Goal: Task Accomplishment & Management: Manage account settings

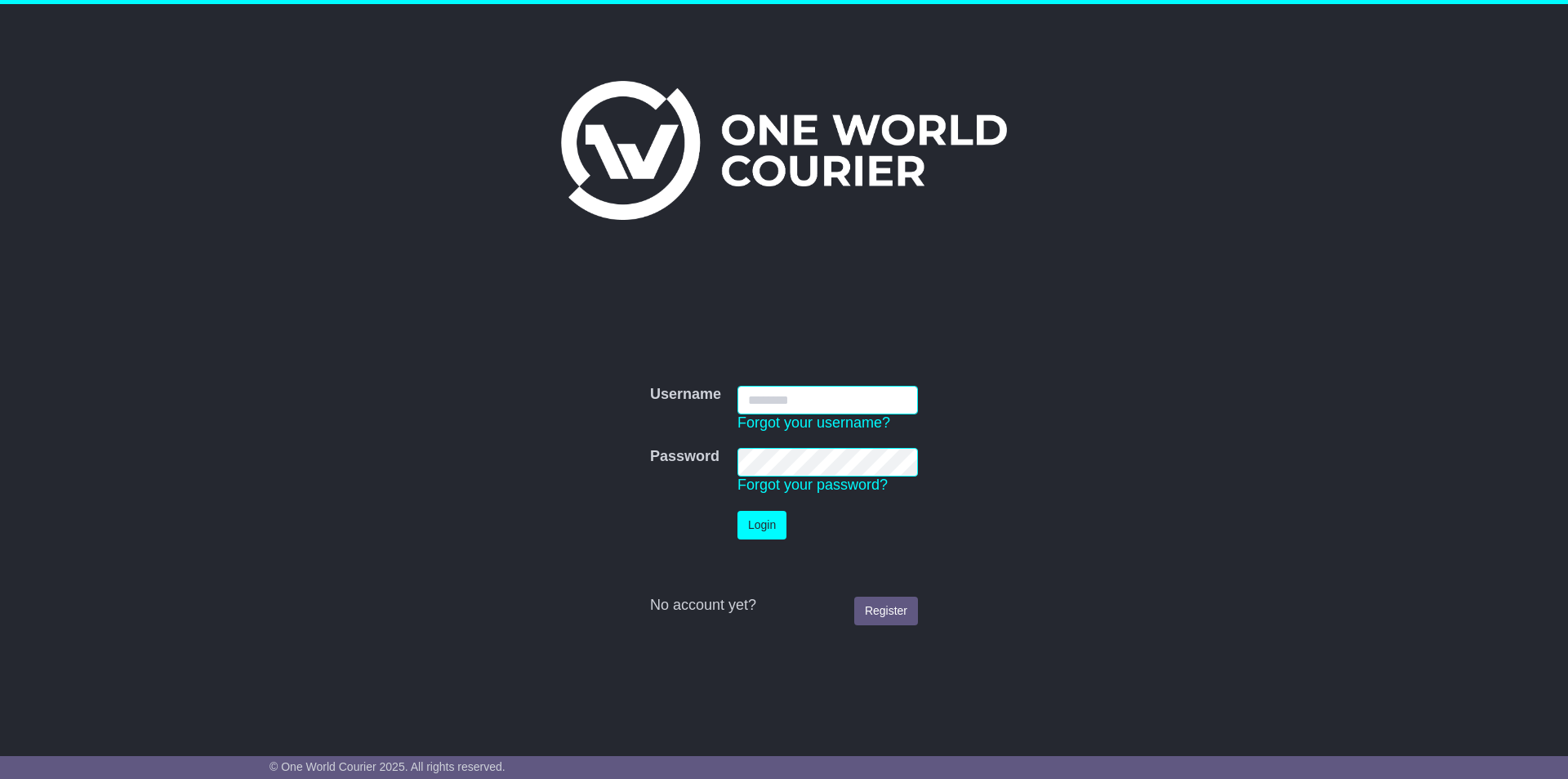
click at [823, 400] on input "Username" at bounding box center [827, 400] width 181 height 28
click at [823, 401] on input "Username" at bounding box center [827, 400] width 181 height 28
type input "**********"
click at [738, 511] on button "Login" at bounding box center [762, 525] width 49 height 28
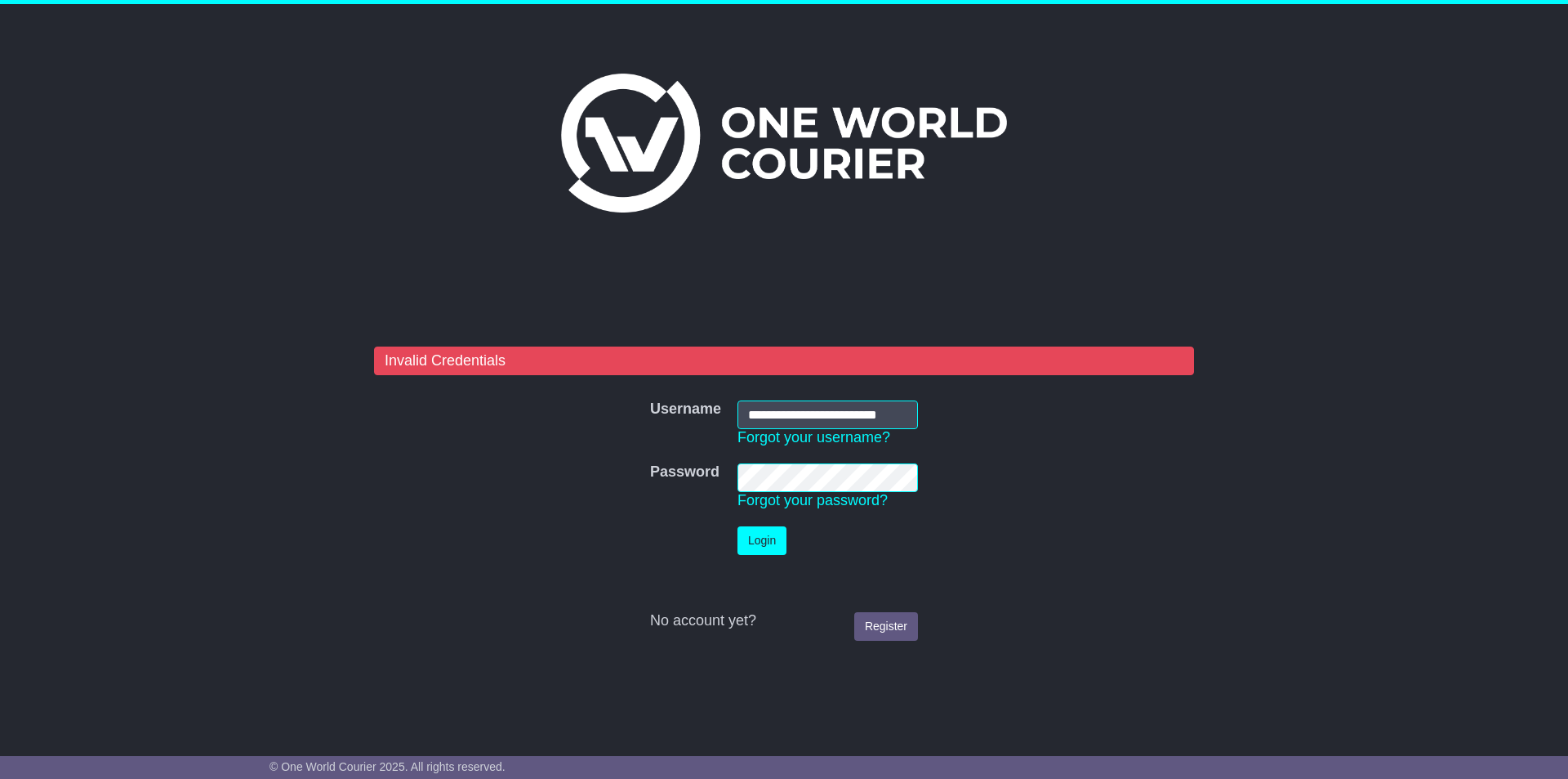
click at [656, 453] on tbody "**********" at bounding box center [784, 520] width 284 height 256
click at [738, 526] on button "Login" at bounding box center [762, 540] width 49 height 28
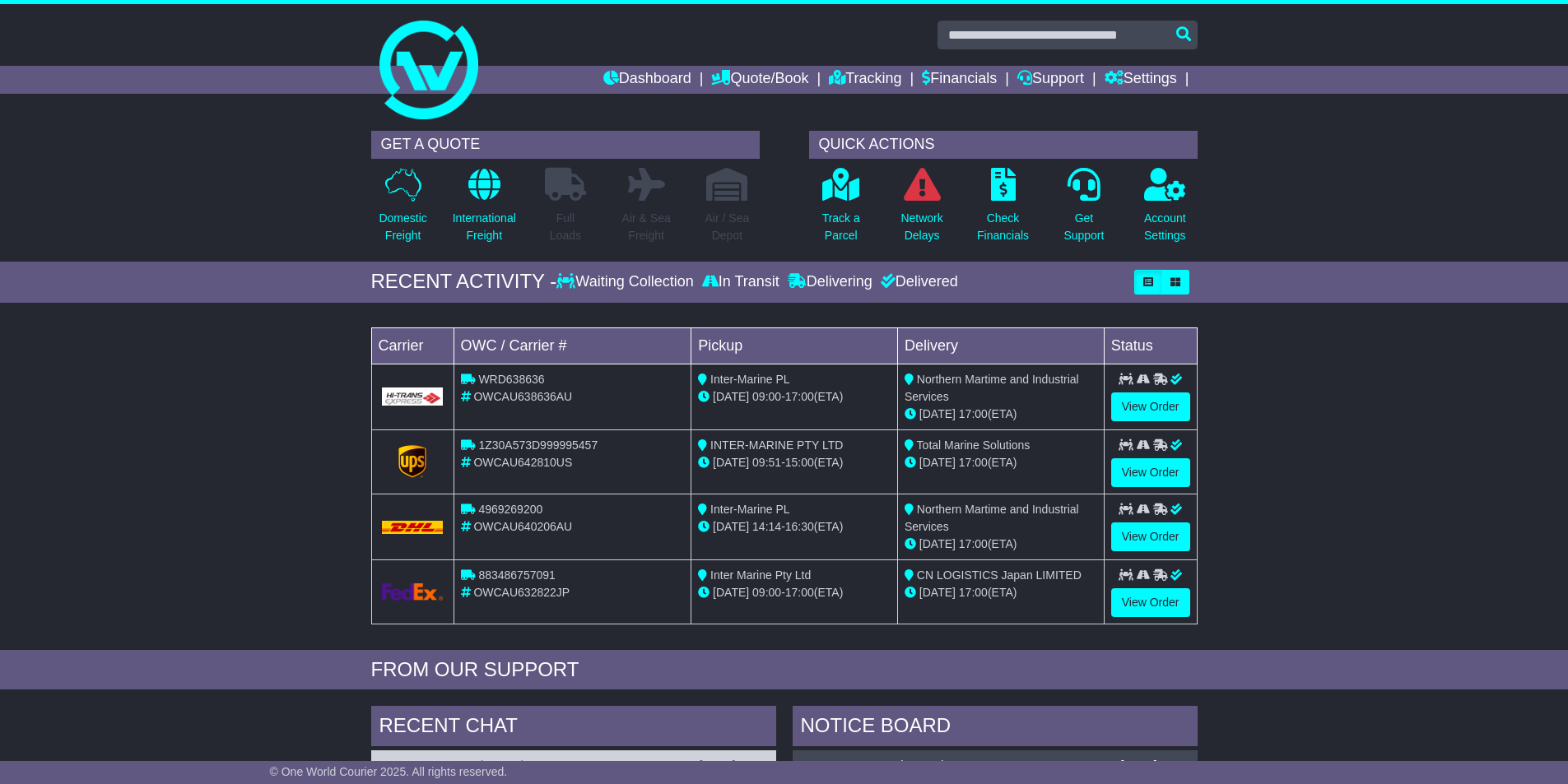
scroll to position [164, 0]
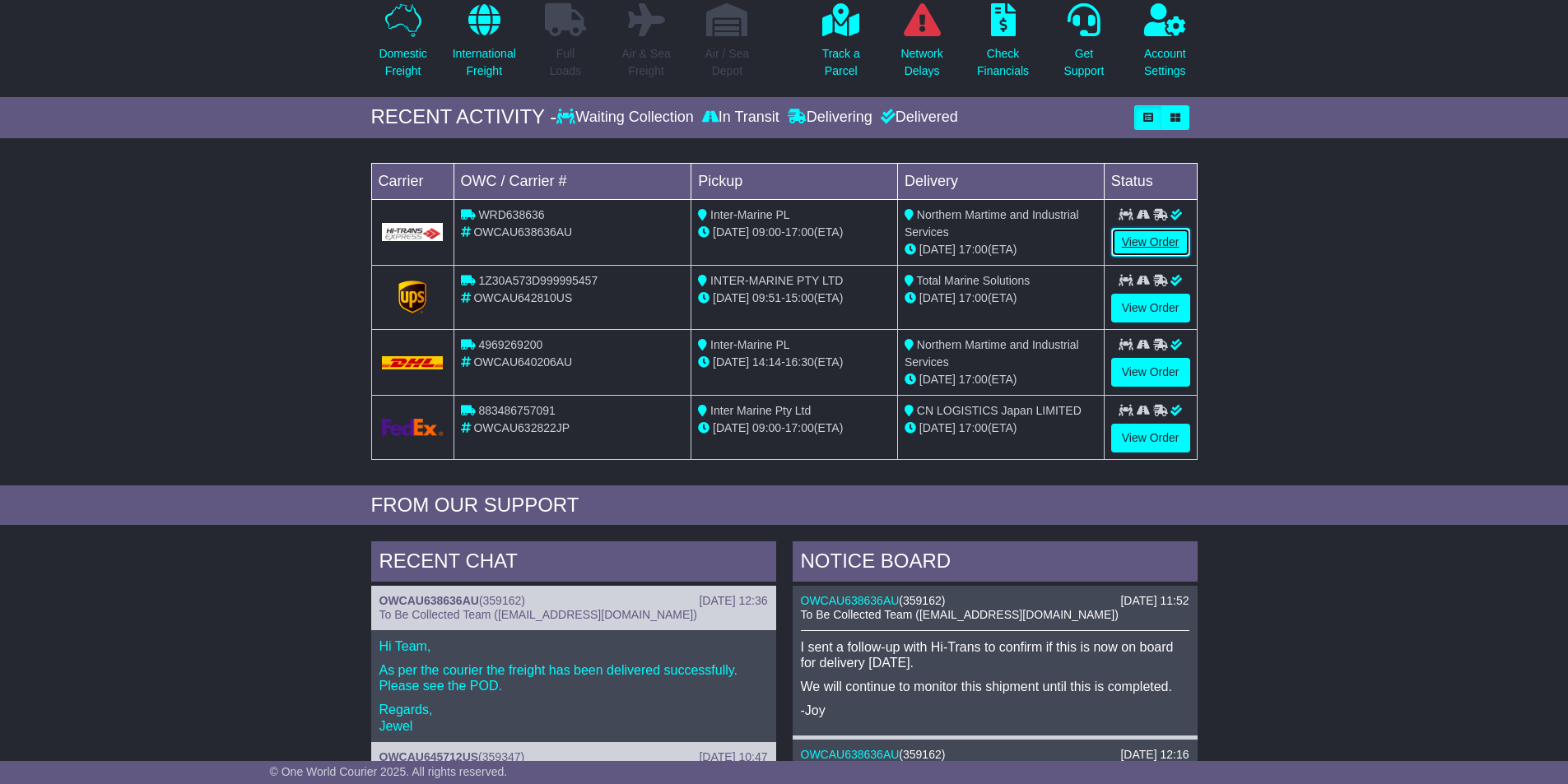
click at [1138, 238] on link "View Order" at bounding box center [1151, 242] width 79 height 29
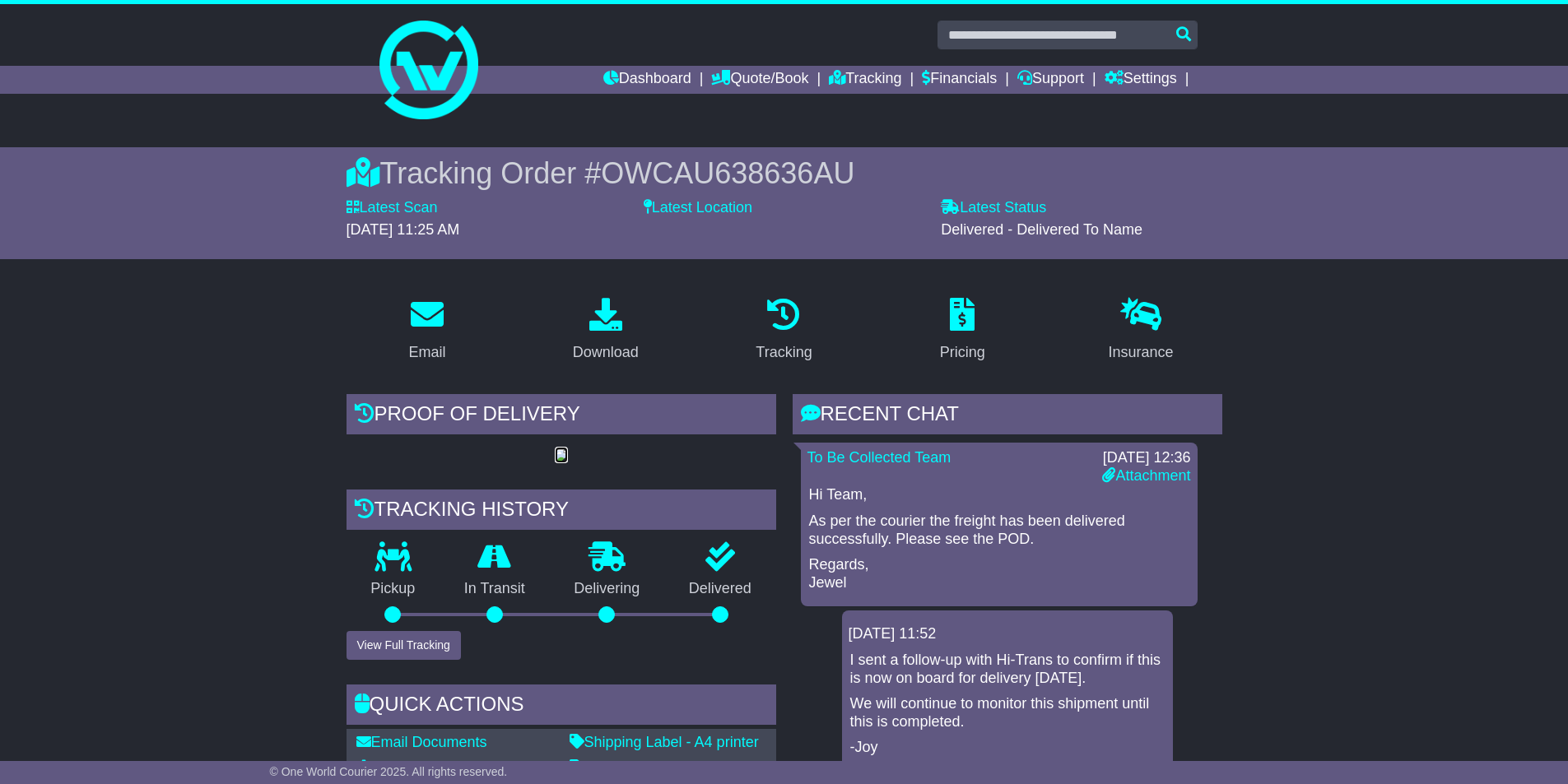
click at [554, 462] on img at bounding box center [560, 454] width 13 height 13
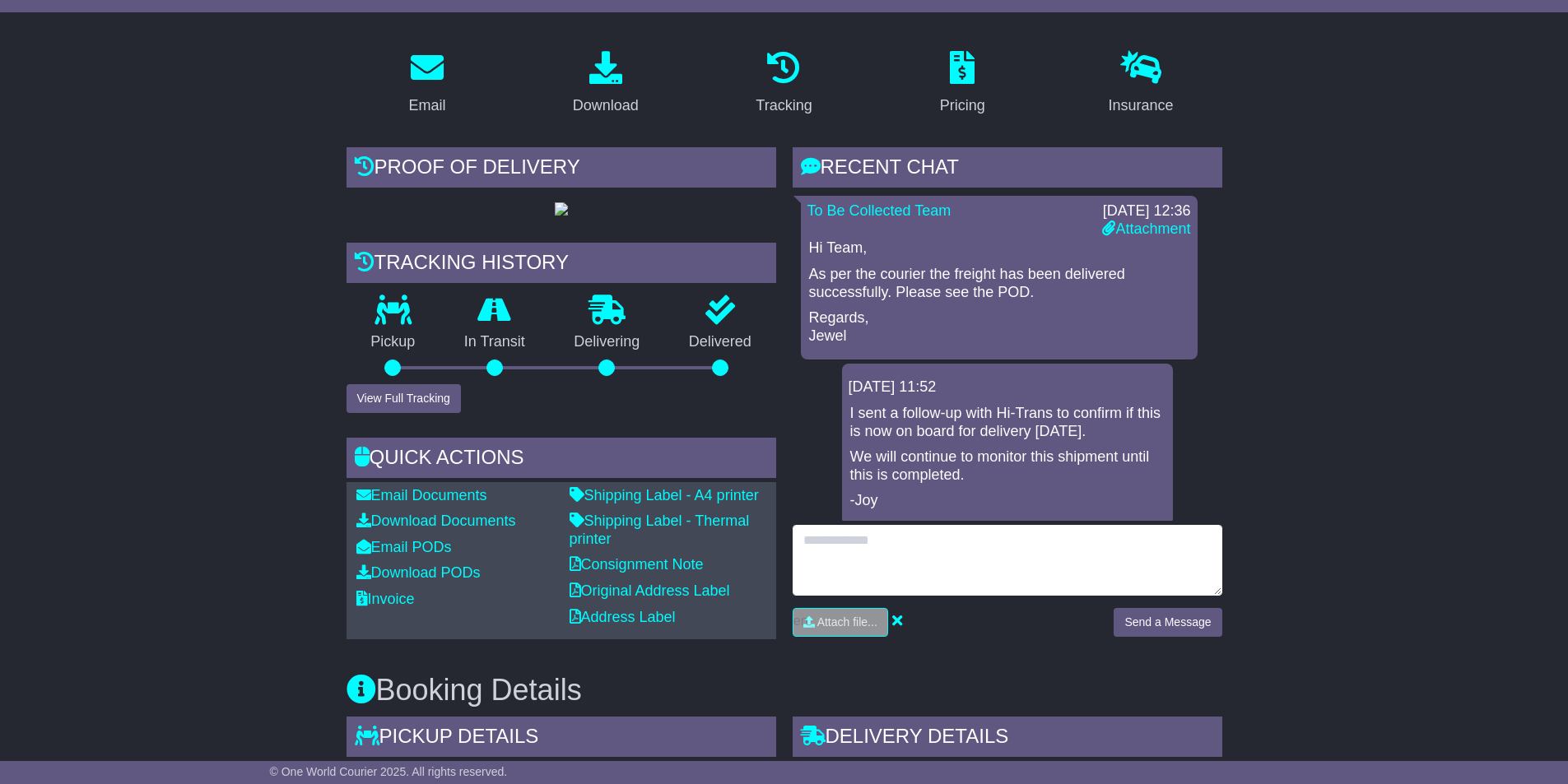
click at [1027, 562] on textarea at bounding box center [1007, 560] width 429 height 71
type textarea "**********"
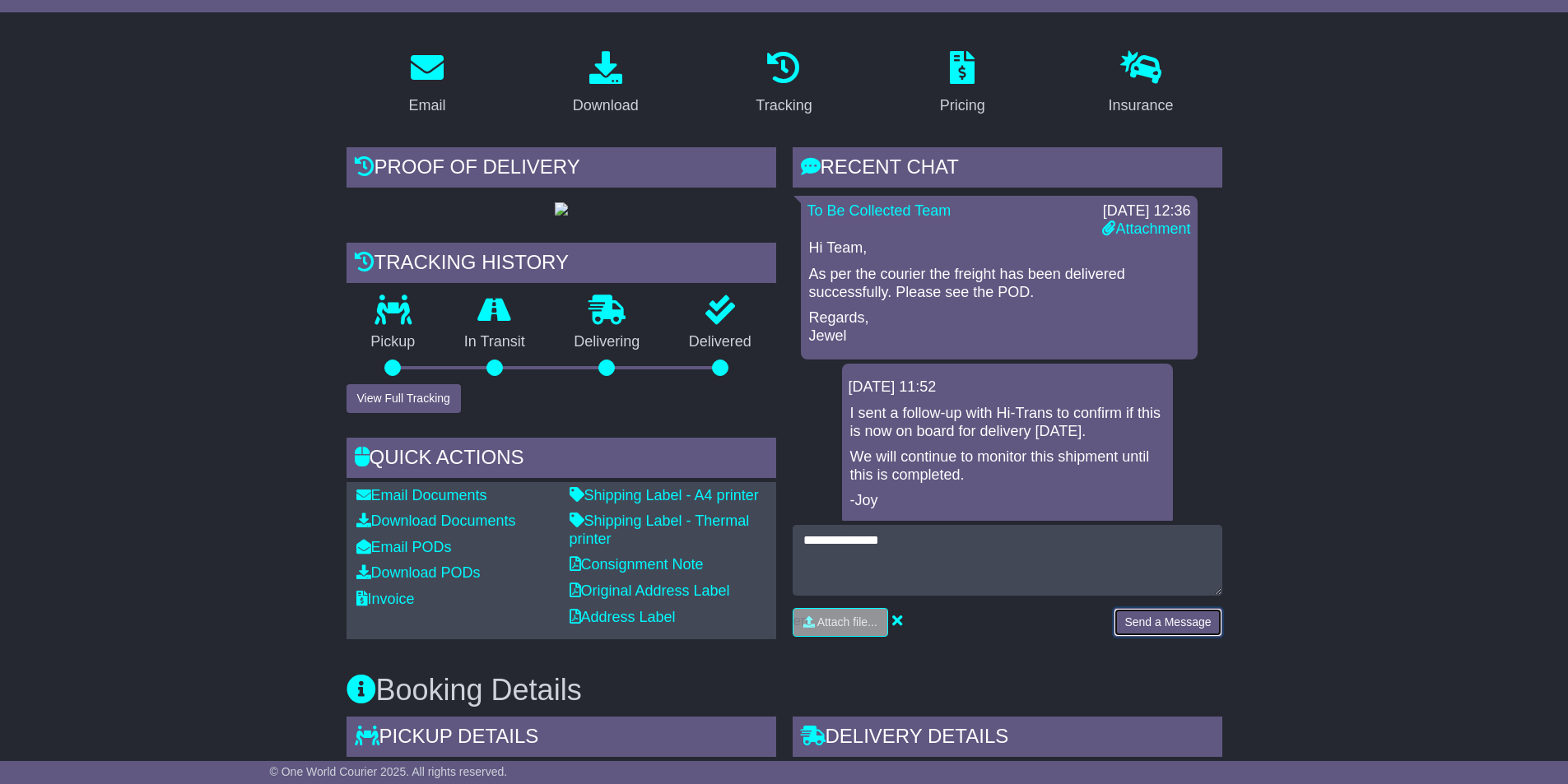
click at [1182, 628] on button "Send a Message" at bounding box center [1167, 622] width 108 height 29
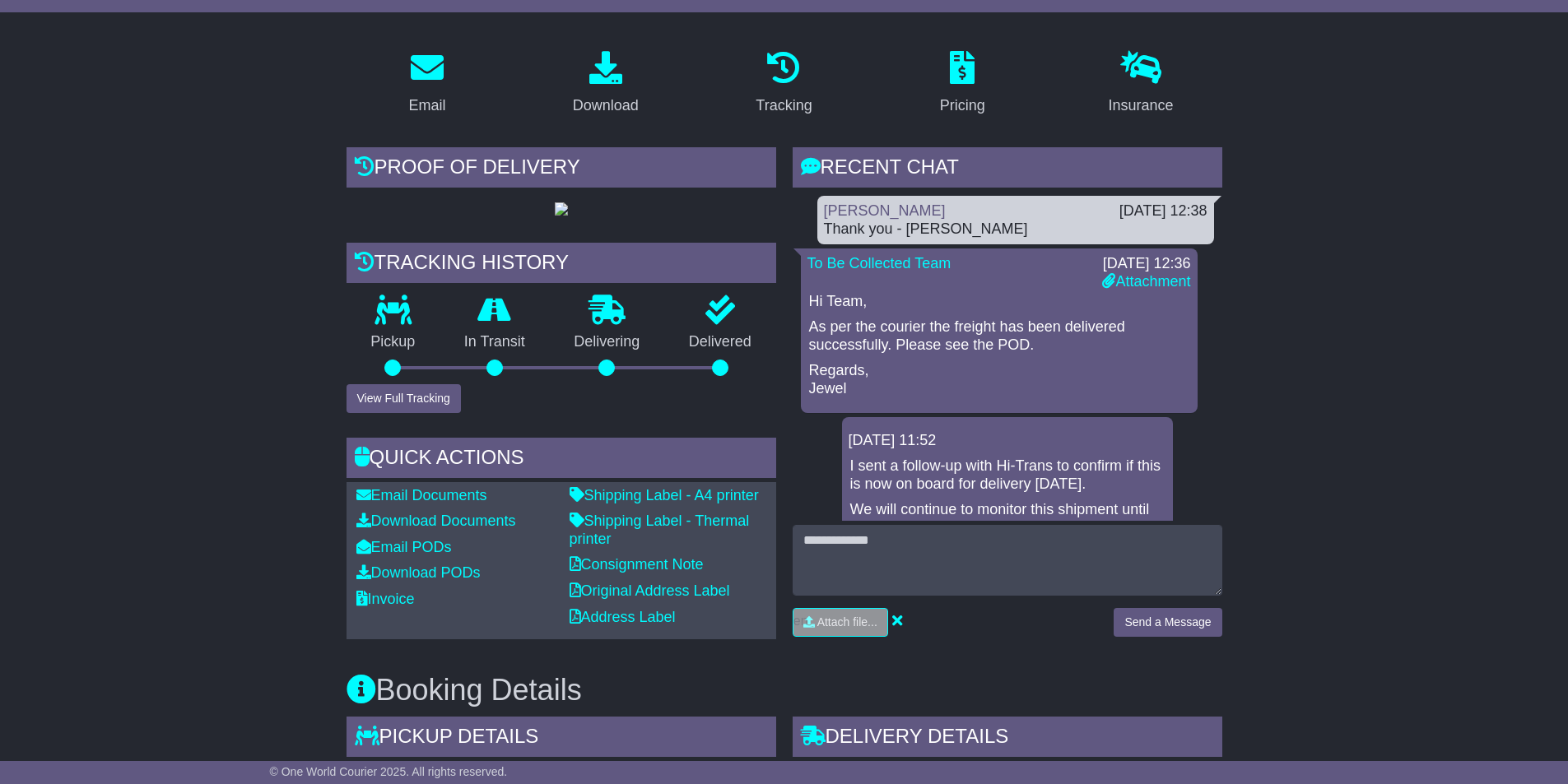
scroll to position [0, 0]
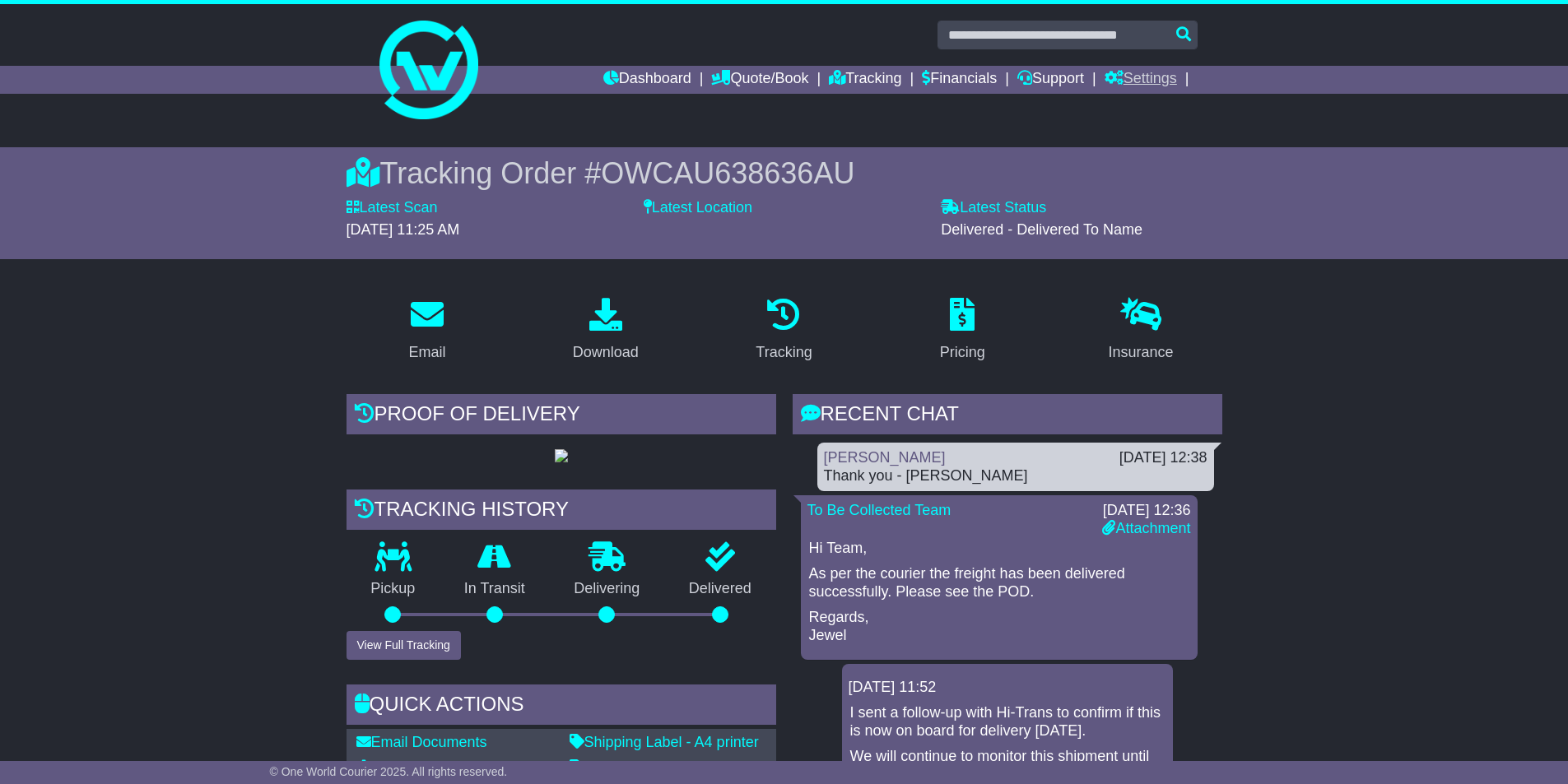
click at [1146, 69] on link "Settings" at bounding box center [1141, 80] width 73 height 28
click at [1142, 107] on link "Settings" at bounding box center [1170, 107] width 130 height 18
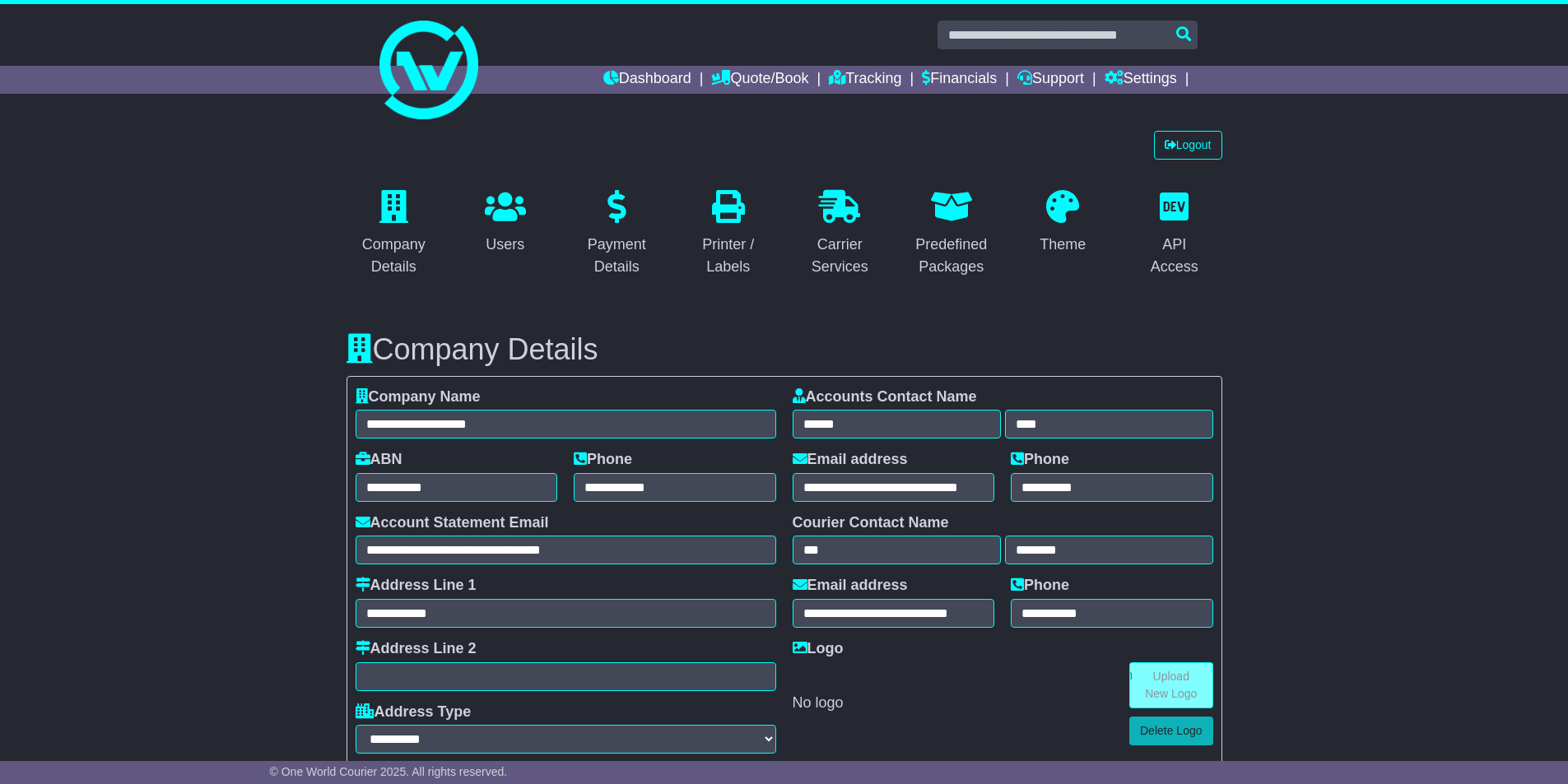
select select "**********"
select select "**"
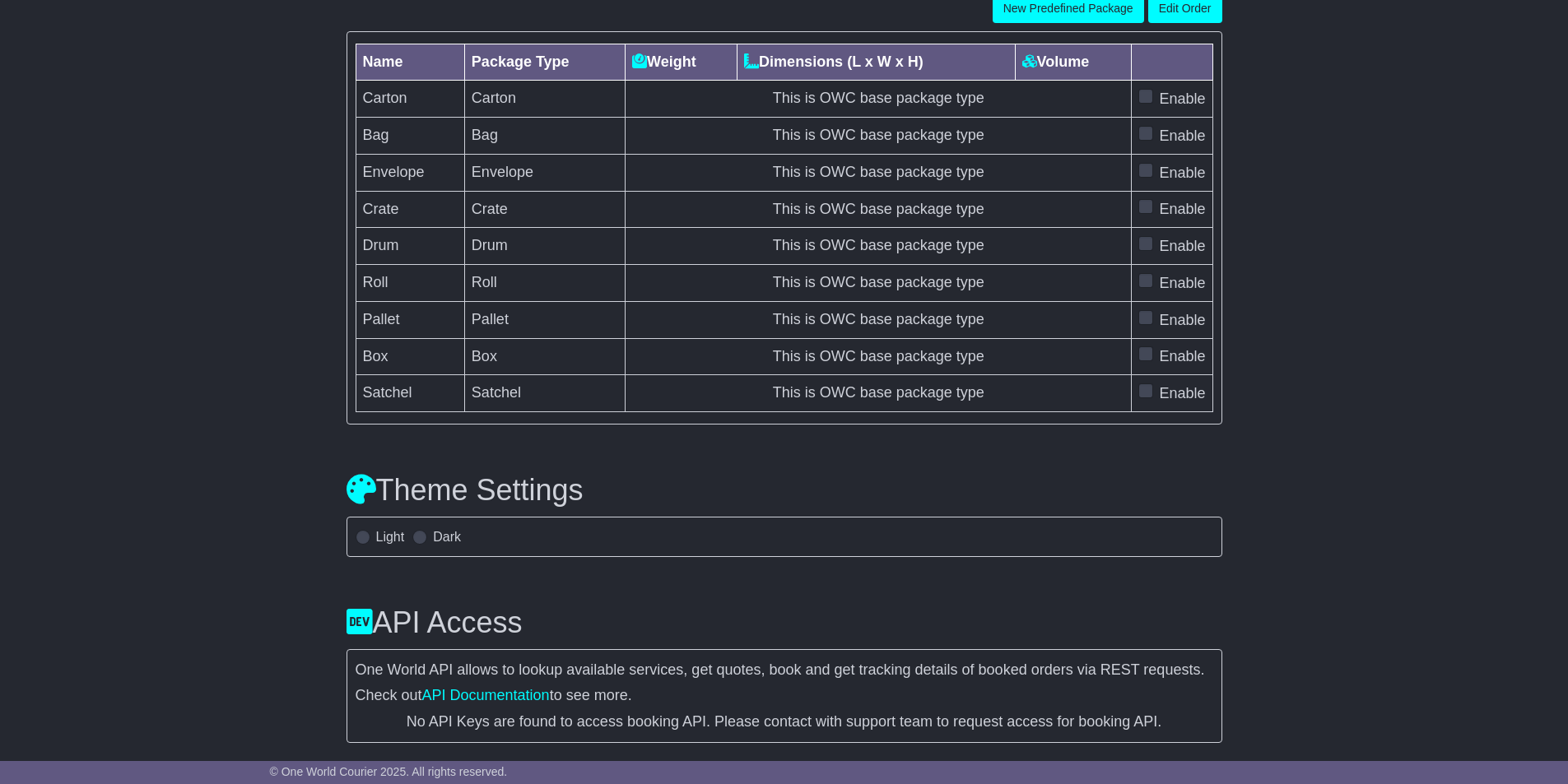
scroll to position [4886, 0]
click at [385, 539] on label "Light" at bounding box center [390, 537] width 29 height 16
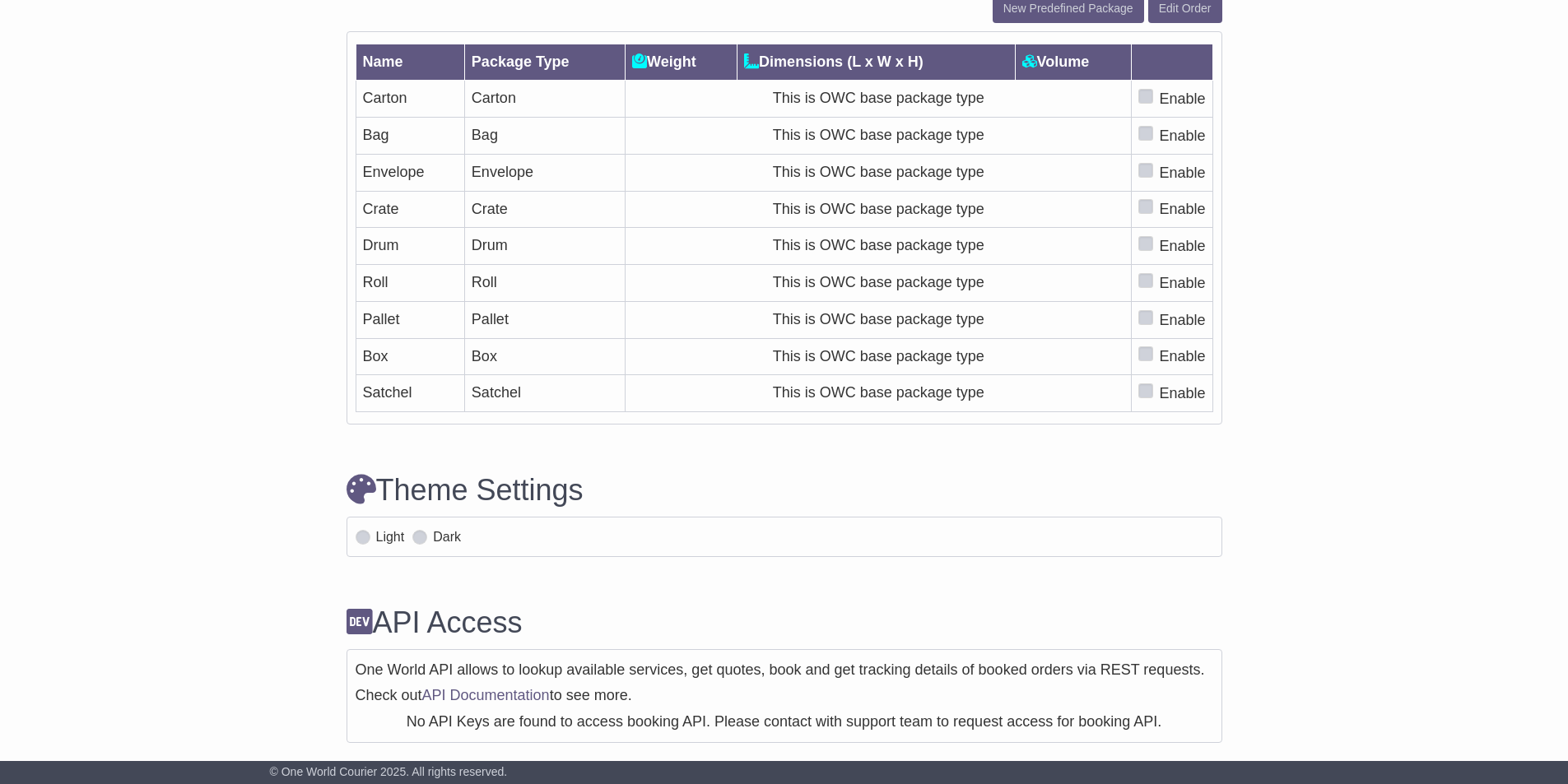
click at [435, 544] on label "Dark" at bounding box center [447, 537] width 28 height 16
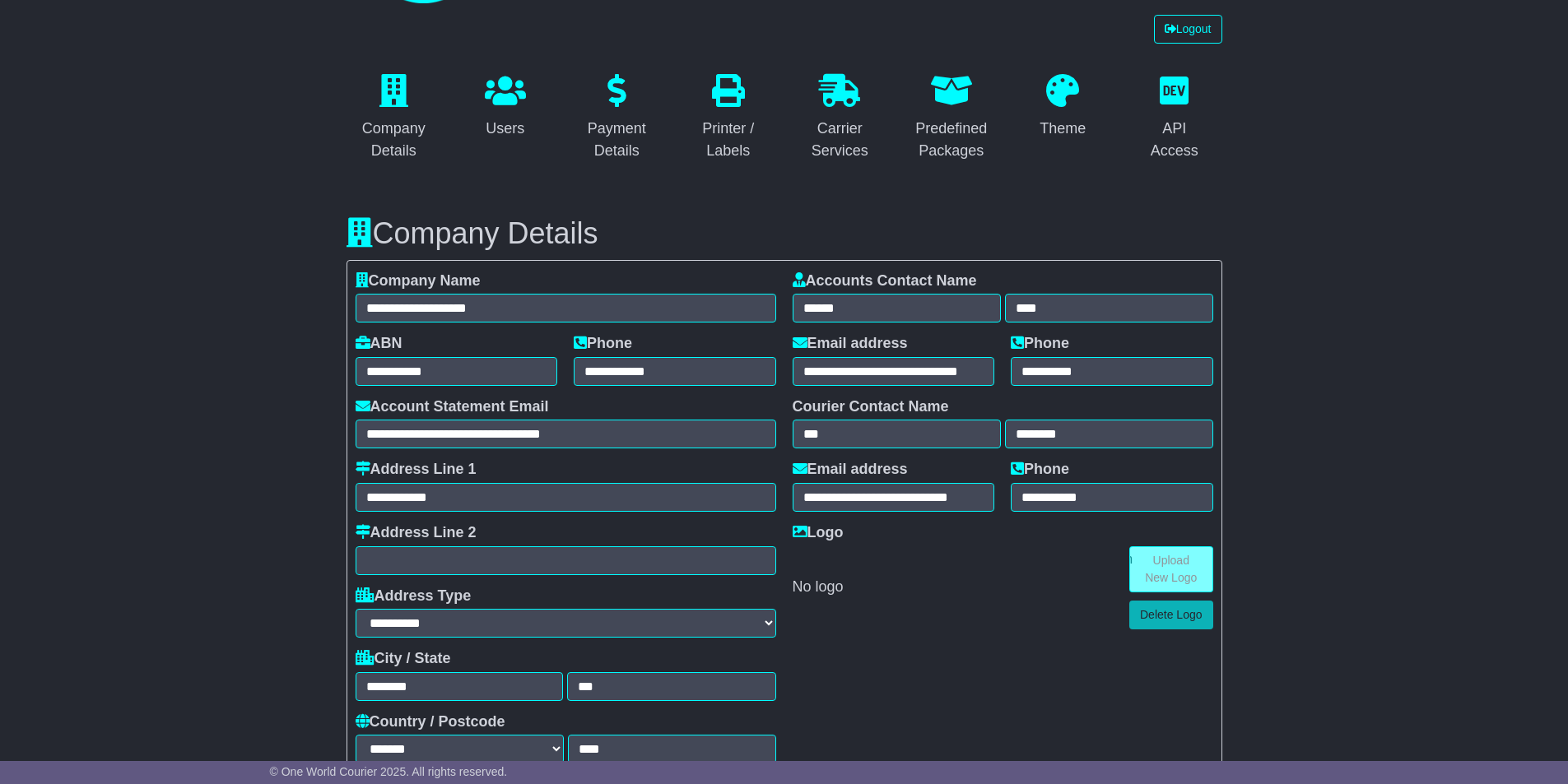
scroll to position [0, 0]
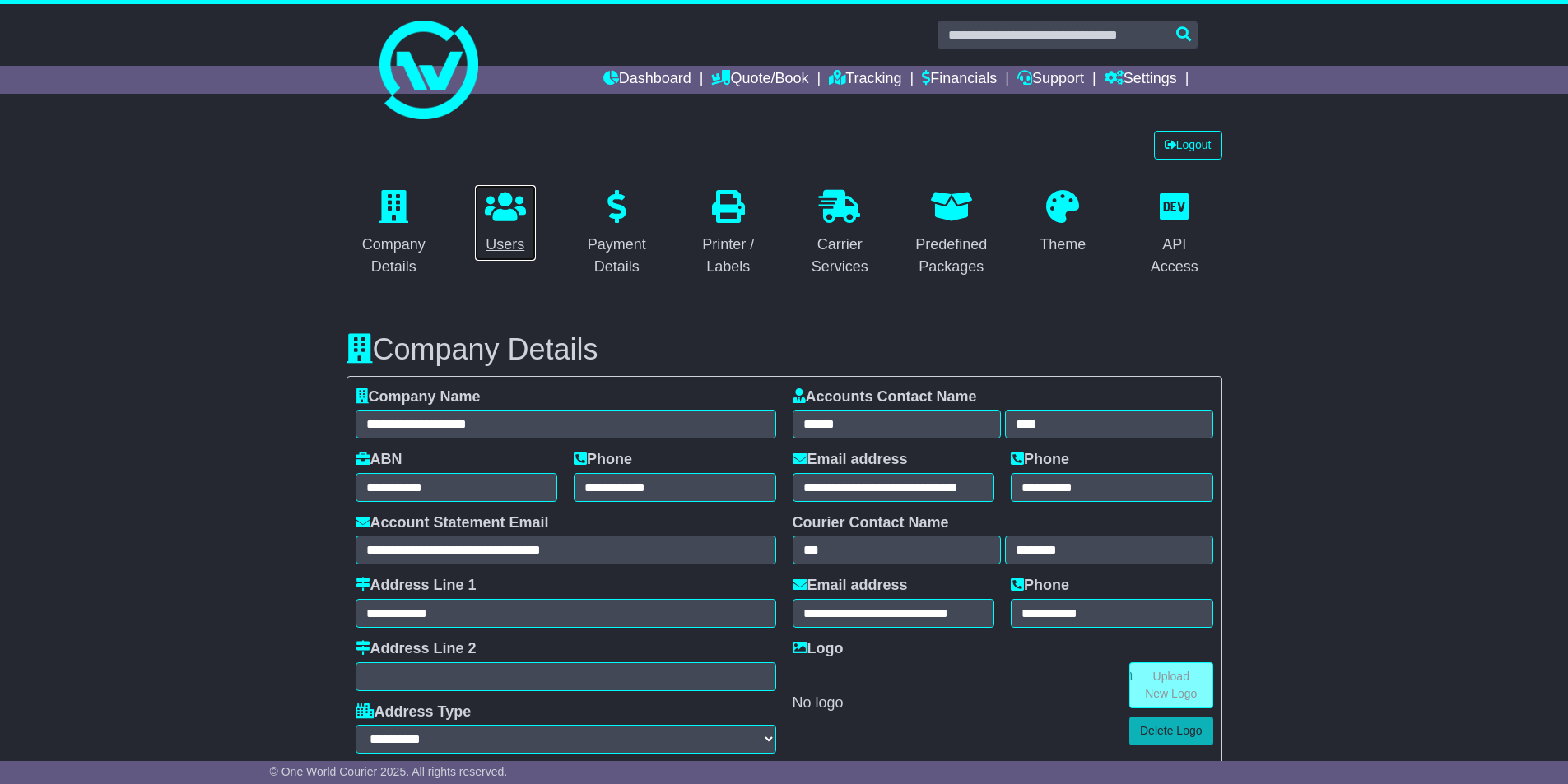
click at [510, 210] on icon at bounding box center [505, 206] width 41 height 32
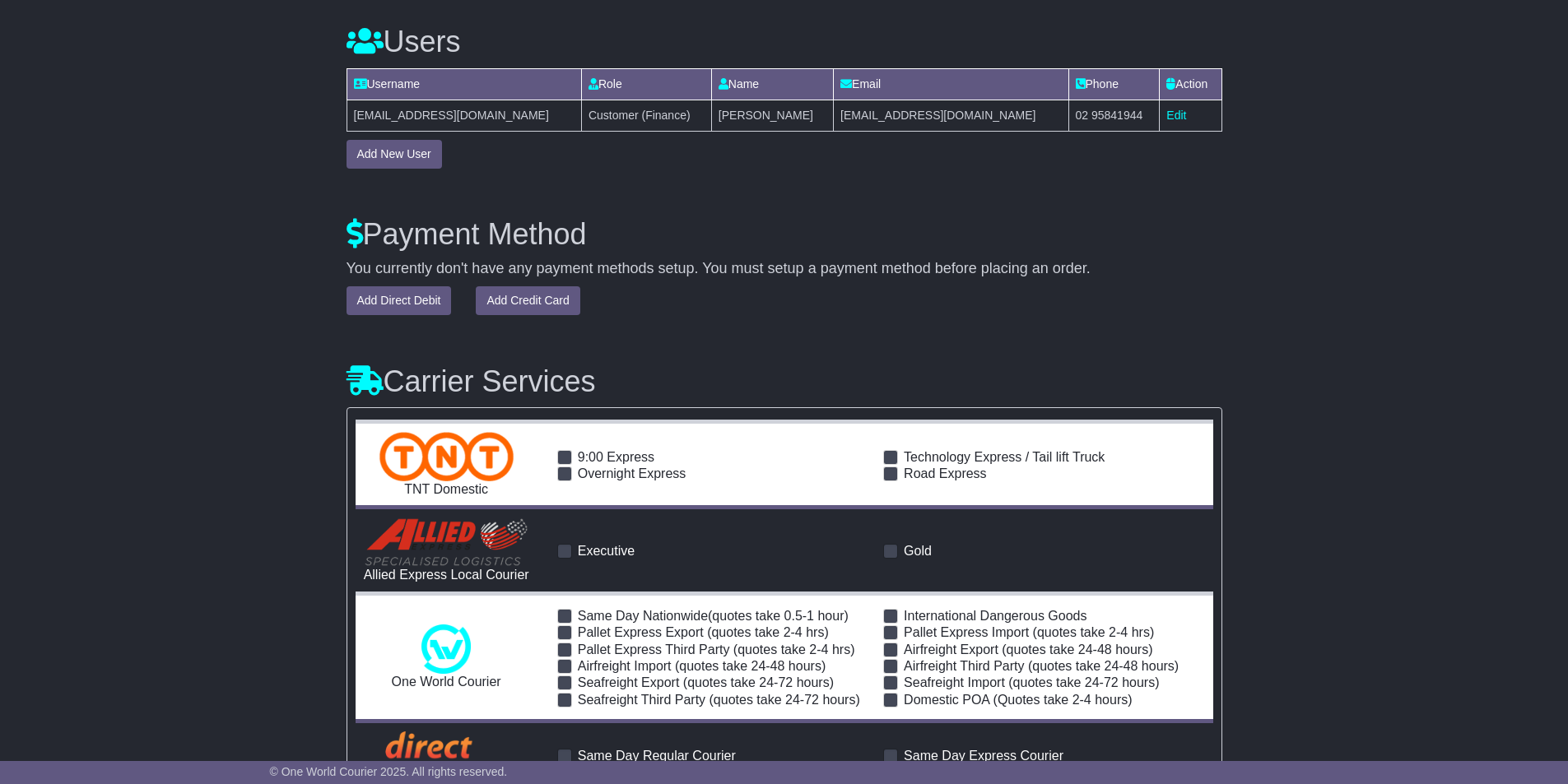
scroll to position [1373, 0]
click at [394, 154] on button "Add New User" at bounding box center [394, 152] width 95 height 29
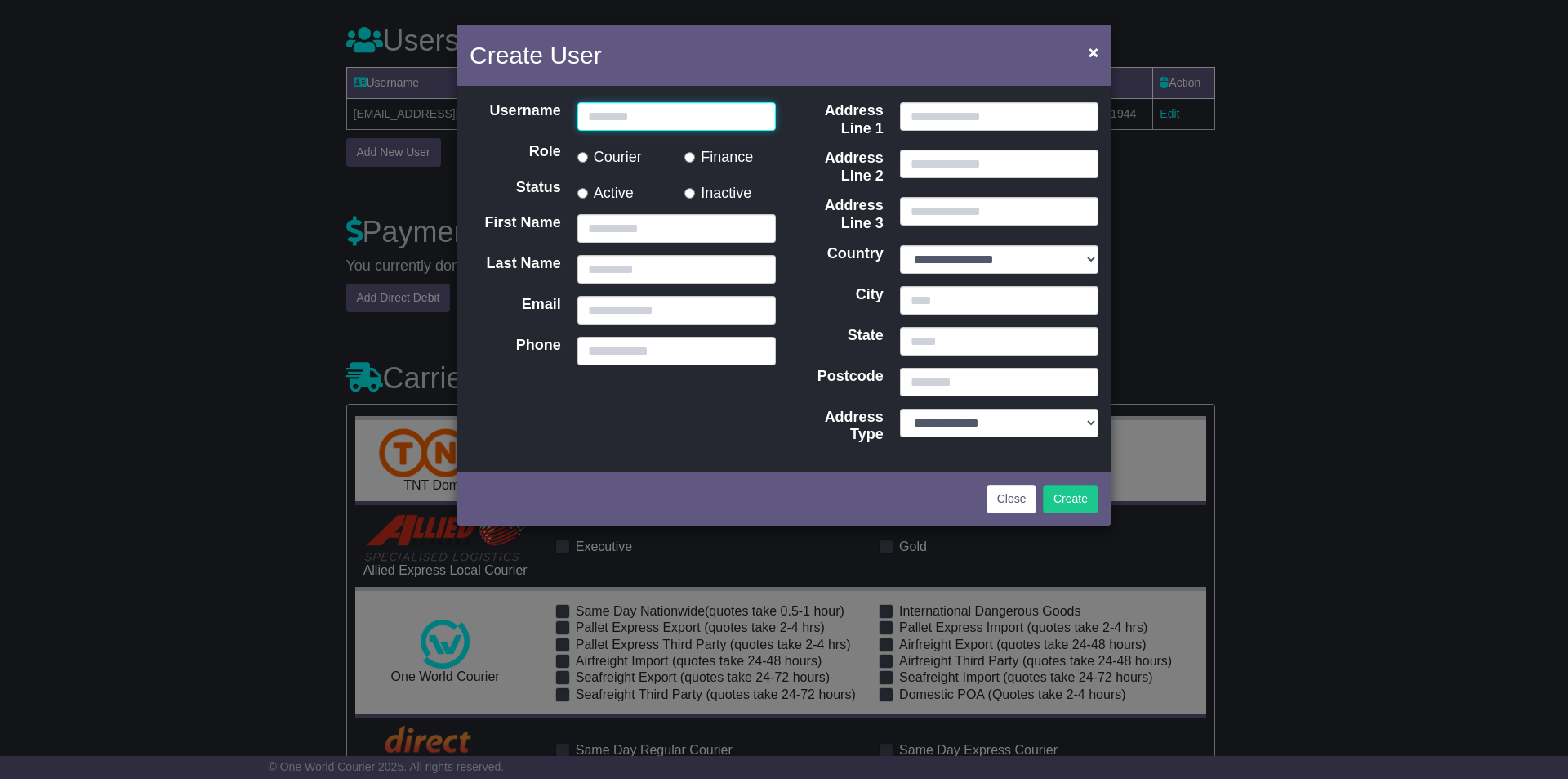
click at [685, 118] on input "Username" at bounding box center [676, 116] width 198 height 28
click at [742, 50] on div "Create User ×" at bounding box center [784, 57] width 654 height 65
click at [1098, 58] on button "×" at bounding box center [1093, 52] width 26 height 33
